Goal: Transaction & Acquisition: Purchase product/service

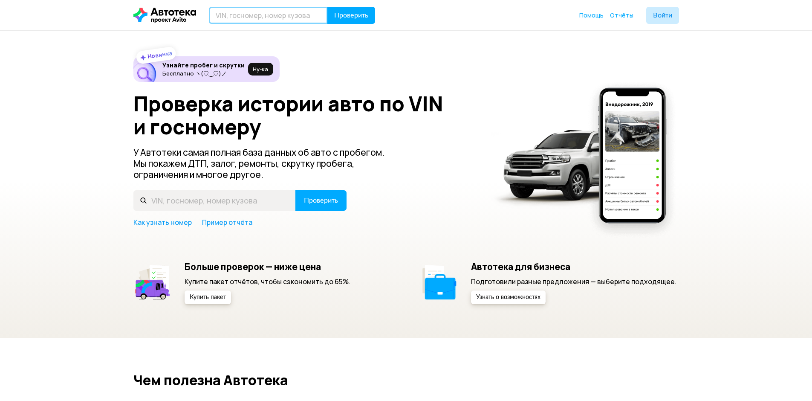
click at [269, 12] on input "text" at bounding box center [268, 15] width 119 height 17
type input "Е750ВО123"
click at [349, 20] on button "Проверить" at bounding box center [351, 15] width 48 height 17
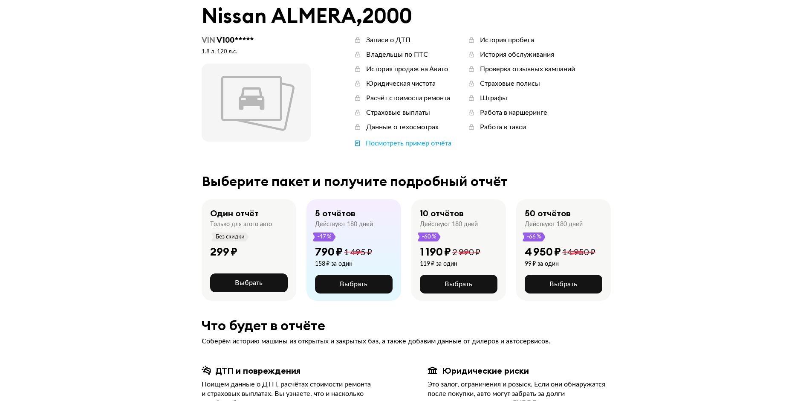
scroll to position [43, 0]
click at [254, 280] on span "Выбрать" at bounding box center [249, 283] width 28 height 7
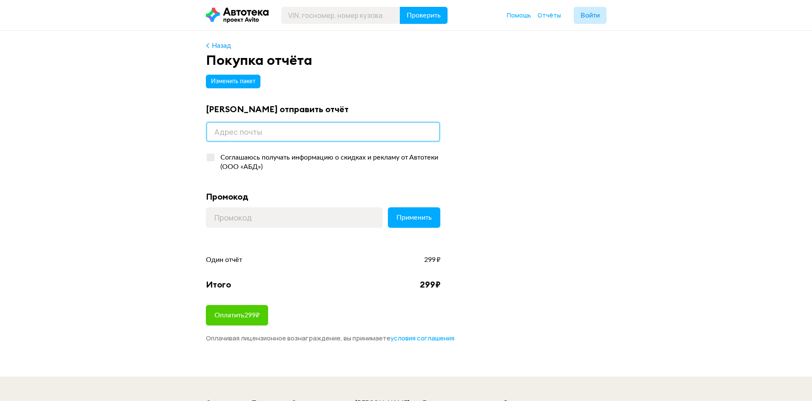
click at [282, 135] on input "email" at bounding box center [323, 131] width 234 height 20
type input "[EMAIL_ADDRESS][DOMAIN_NAME]"
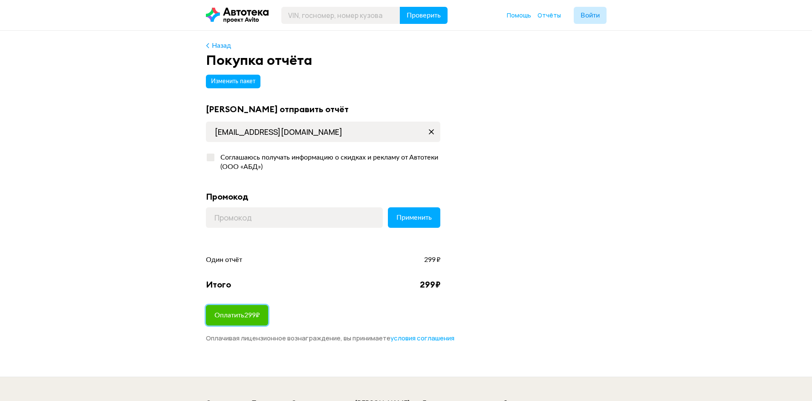
click at [251, 315] on span "Оплатить 299 ₽" at bounding box center [236, 314] width 45 height 7
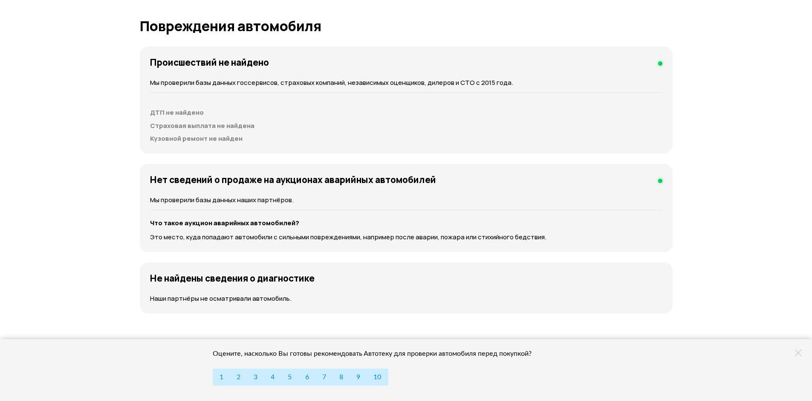
scroll to position [801, 0]
